Goal: Transaction & Acquisition: Purchase product/service

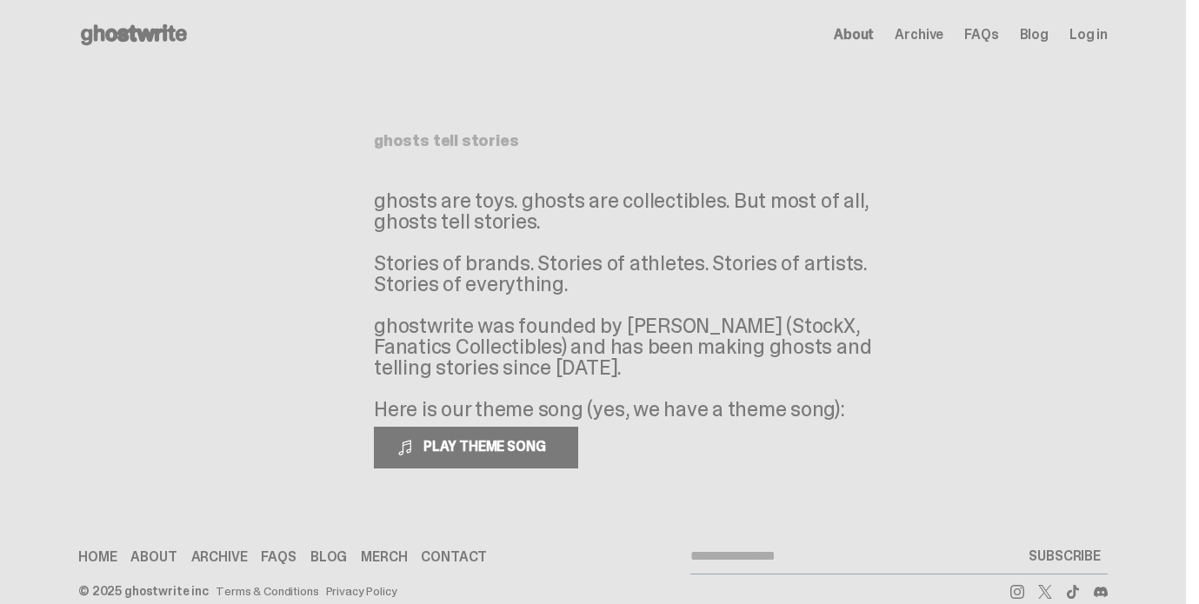
click at [864, 40] on span "About" at bounding box center [854, 35] width 40 height 14
click at [183, 554] on div "Home About Archive FAQs Blog [GEOGRAPHIC_DATA] Contact" at bounding box center [335, 557] width 515 height 14
click at [862, 34] on span "About" at bounding box center [854, 35] width 40 height 14
click at [152, 27] on icon at bounding box center [133, 35] width 111 height 28
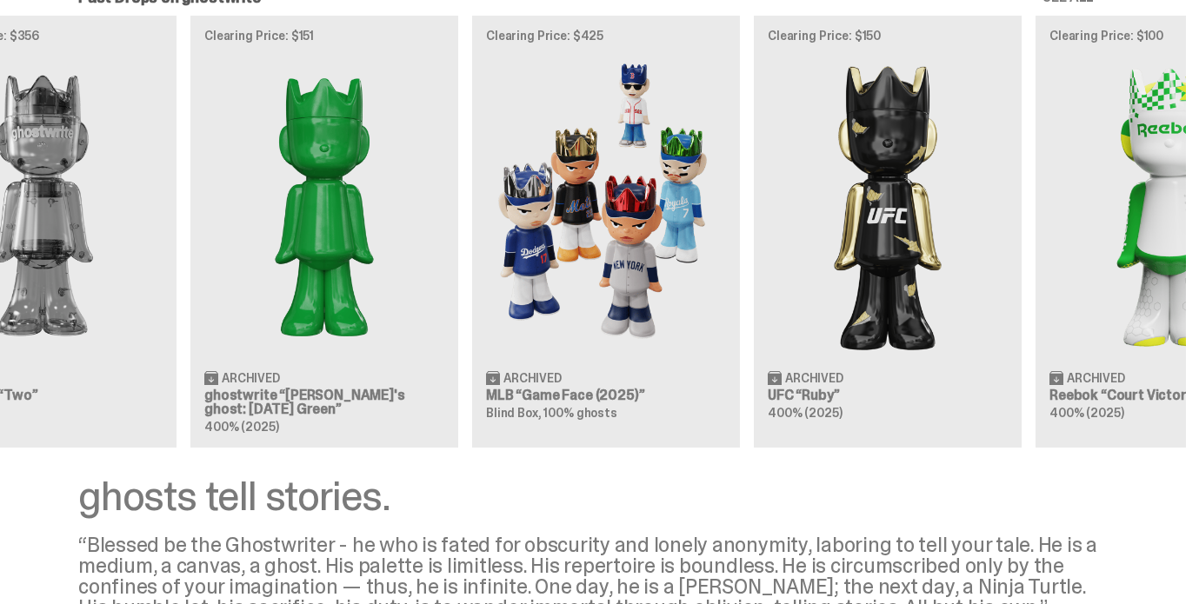
scroll to position [0, 603]
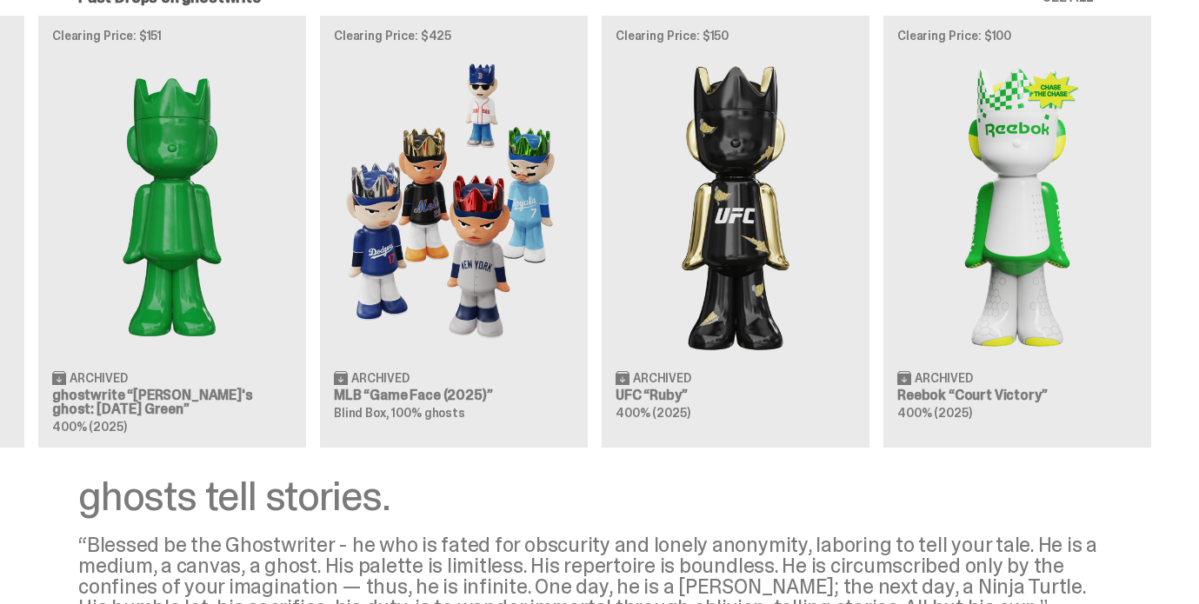
click at [497, 282] on div "Clearing Price: $500 Archived NBA “Game Face (2025)” Blind Box, 100% ghosts Cle…" at bounding box center [593, 231] width 1186 height 431
